Goal: Information Seeking & Learning: Find specific fact

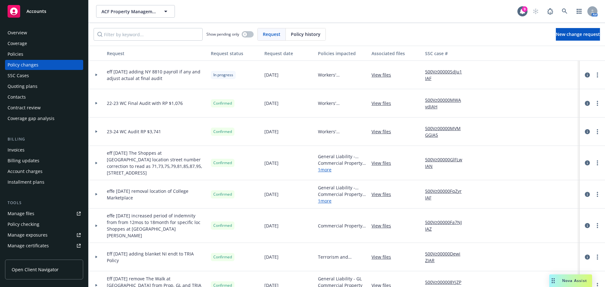
click at [578, 283] on span "Nova Assist" at bounding box center [574, 280] width 25 height 5
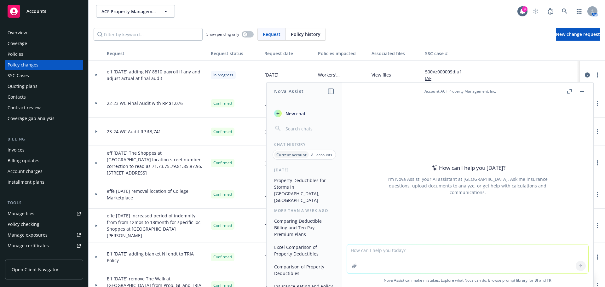
click at [290, 182] on button "Property Deductibles for Storms in [GEOGRAPHIC_DATA], [GEOGRAPHIC_DATA]" at bounding box center [303, 190] width 65 height 30
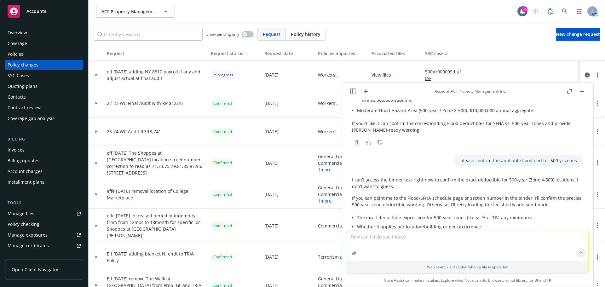
scroll to position [2701, 0]
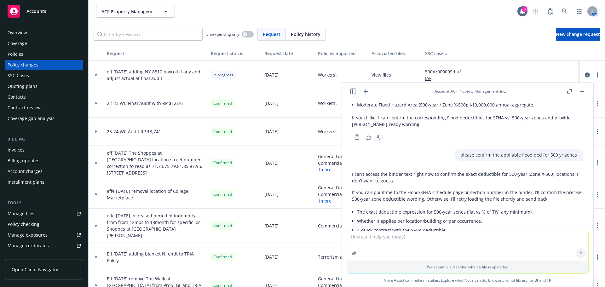
drag, startPoint x: 419, startPoint y: 88, endPoint x: 365, endPoint y: 94, distance: 54.8
click at [361, 90] on header "Account : ACF Property Management, Inc." at bounding box center [467, 91] width 251 height 18
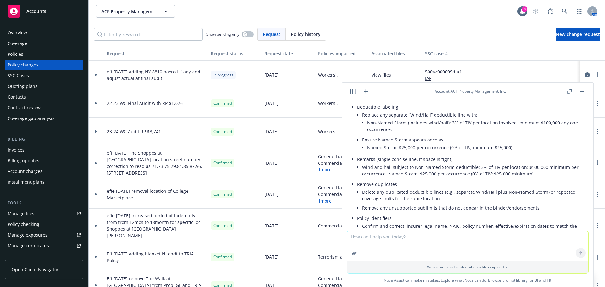
scroll to position [1284, 0]
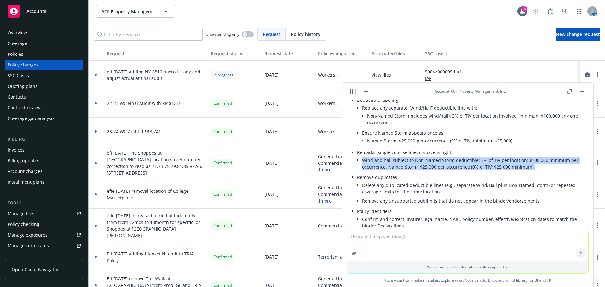
drag, startPoint x: 363, startPoint y: 131, endPoint x: 537, endPoint y: 140, distance: 174.0
click at [537, 156] on li "Wind and hail subject to Non‑Named Storm deductible: 3% of TIV per location; $1…" at bounding box center [472, 164] width 221 height 16
copy li "Wind and hail subject to Non‑Named Storm deductible: 3% of TIV per location; $1…"
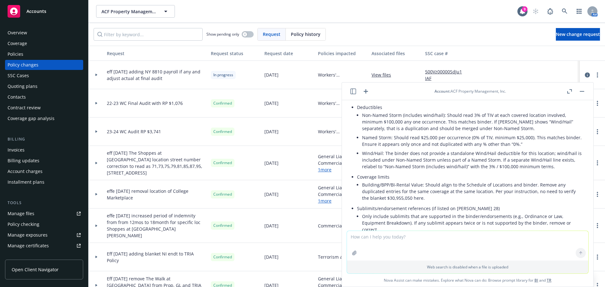
scroll to position [1001, 0]
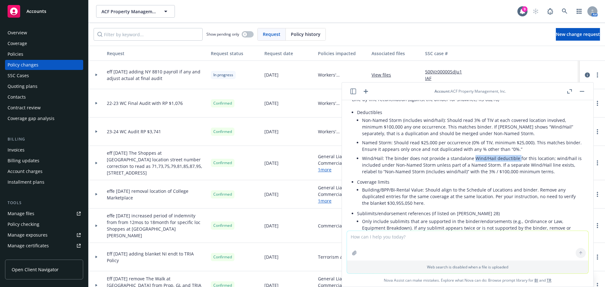
drag, startPoint x: 472, startPoint y: 132, endPoint x: 515, endPoint y: 130, distance: 43.2
click at [515, 154] on li "Wind/Hail: The binder does not provide a standalone Wind/Hail deductible for th…" at bounding box center [472, 165] width 221 height 22
copy li "Wind/Hail deductible"
click at [447, 154] on li "Wind/Hail: The binder does not provide a standalone Wind/Hail deductible for th…" at bounding box center [472, 165] width 221 height 22
drag, startPoint x: 443, startPoint y: 131, endPoint x: 472, endPoint y: 131, distance: 29.3
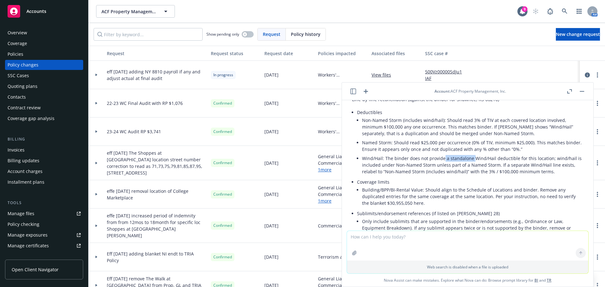
click at [472, 154] on li "Wind/Hail: The binder does not provide a standalone Wind/Hail deductible for th…" at bounding box center [472, 165] width 221 height 22
copy li "a standalone"
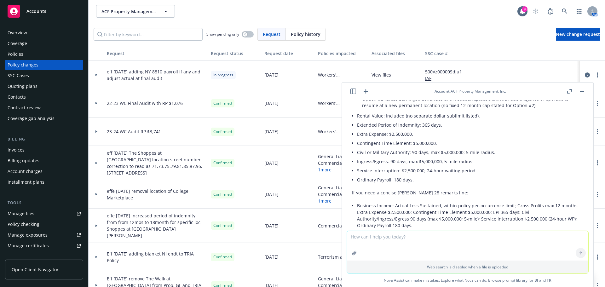
scroll to position [1889, 0]
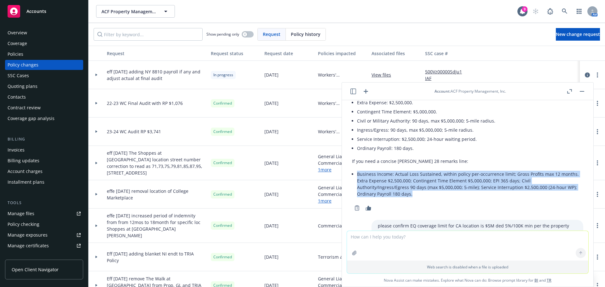
drag, startPoint x: 358, startPoint y: 140, endPoint x: 425, endPoint y: 166, distance: 71.5
click at [425, 166] on div "Per the property binder, Business Income is not a fixed dollar limit—it’s cover…" at bounding box center [467, 94] width 231 height 213
copy li "Business Income: Actual Loss Sustained, within policy per-occurrence limit; Gro…"
click at [579, 91] on button "button" at bounding box center [582, 92] width 8 height 8
